Goal: Task Accomplishment & Management: Manage account settings

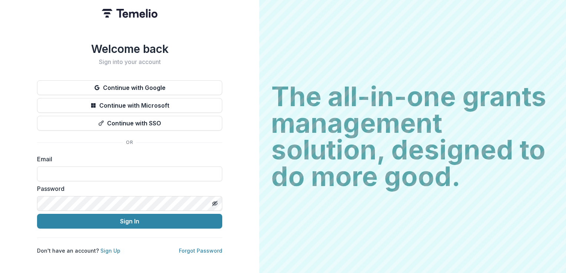
click at [222, 156] on div "Welcome back Sign into your account Continue with Google Continue with Microsof…" at bounding box center [129, 136] width 259 height 273
click at [56, 171] on input at bounding box center [129, 174] width 185 height 15
type input "**********"
click at [196, 248] on link "Forgot Password" at bounding box center [200, 251] width 43 height 6
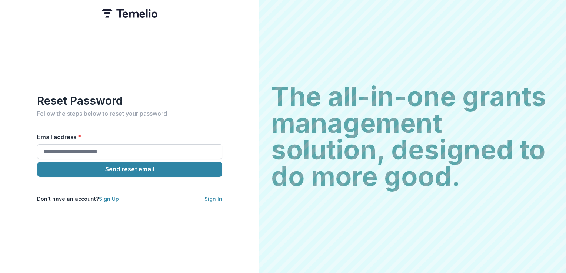
click at [112, 146] on input "Email address *" at bounding box center [129, 151] width 185 height 15
type input "**********"
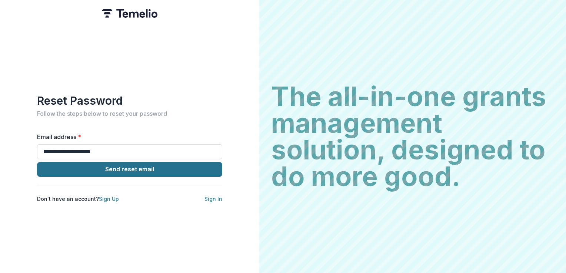
drag, startPoint x: 121, startPoint y: 166, endPoint x: 109, endPoint y: 166, distance: 12.6
click at [109, 166] on button "Send reset email" at bounding box center [129, 169] width 185 height 15
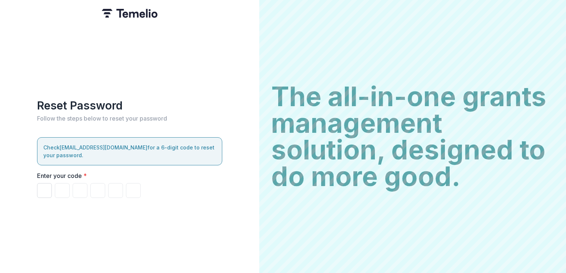
type input "*"
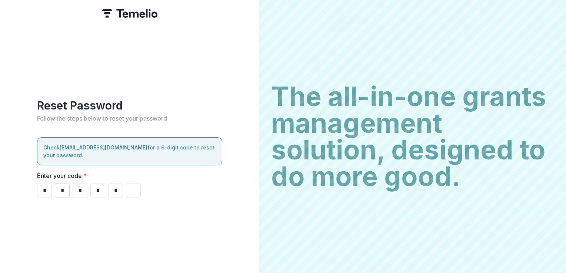
type input "*"
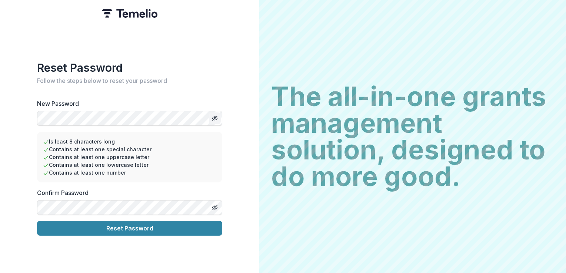
click at [213, 117] on icon "Toggle password visibility" at bounding box center [215, 118] width 4 height 3
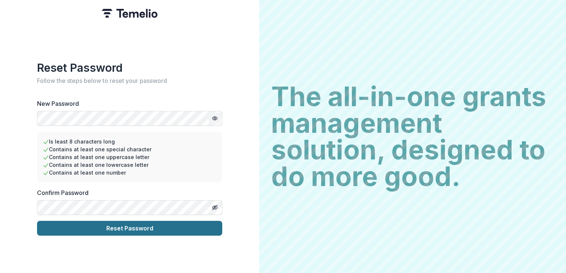
click at [179, 227] on button "Reset Password" at bounding box center [129, 228] width 185 height 15
